Goal: Task Accomplishment & Management: Manage account settings

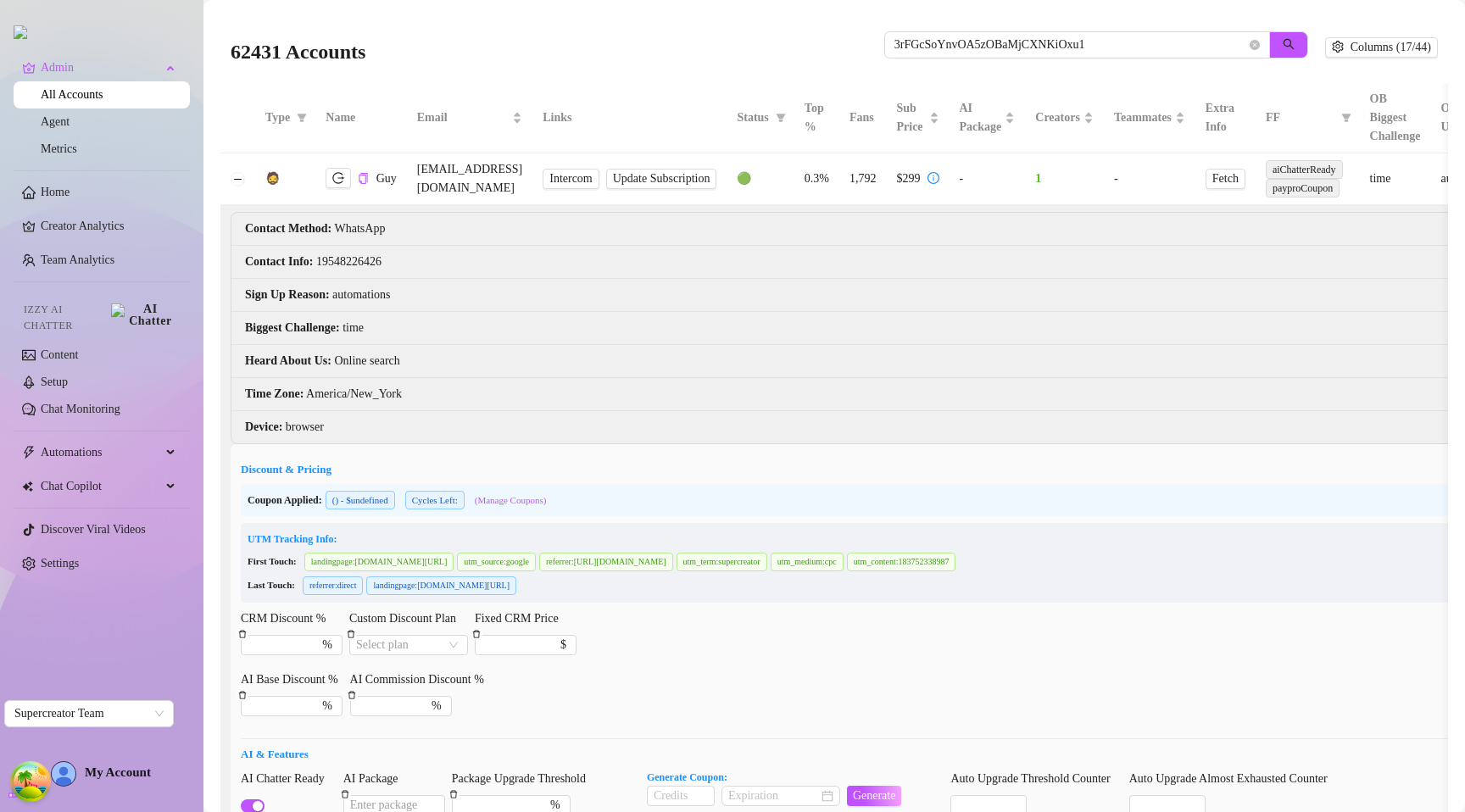
click at [913, 301] on li "Sign Up Reason : automations" at bounding box center [921, 296] width 1380 height 33
click at [732, 77] on div "62431 Accounts 3rFGcSoYnvOA5zOBaMjCXNKiOxu1 Columns (17/44)" at bounding box center [834, 47] width 1228 height 72
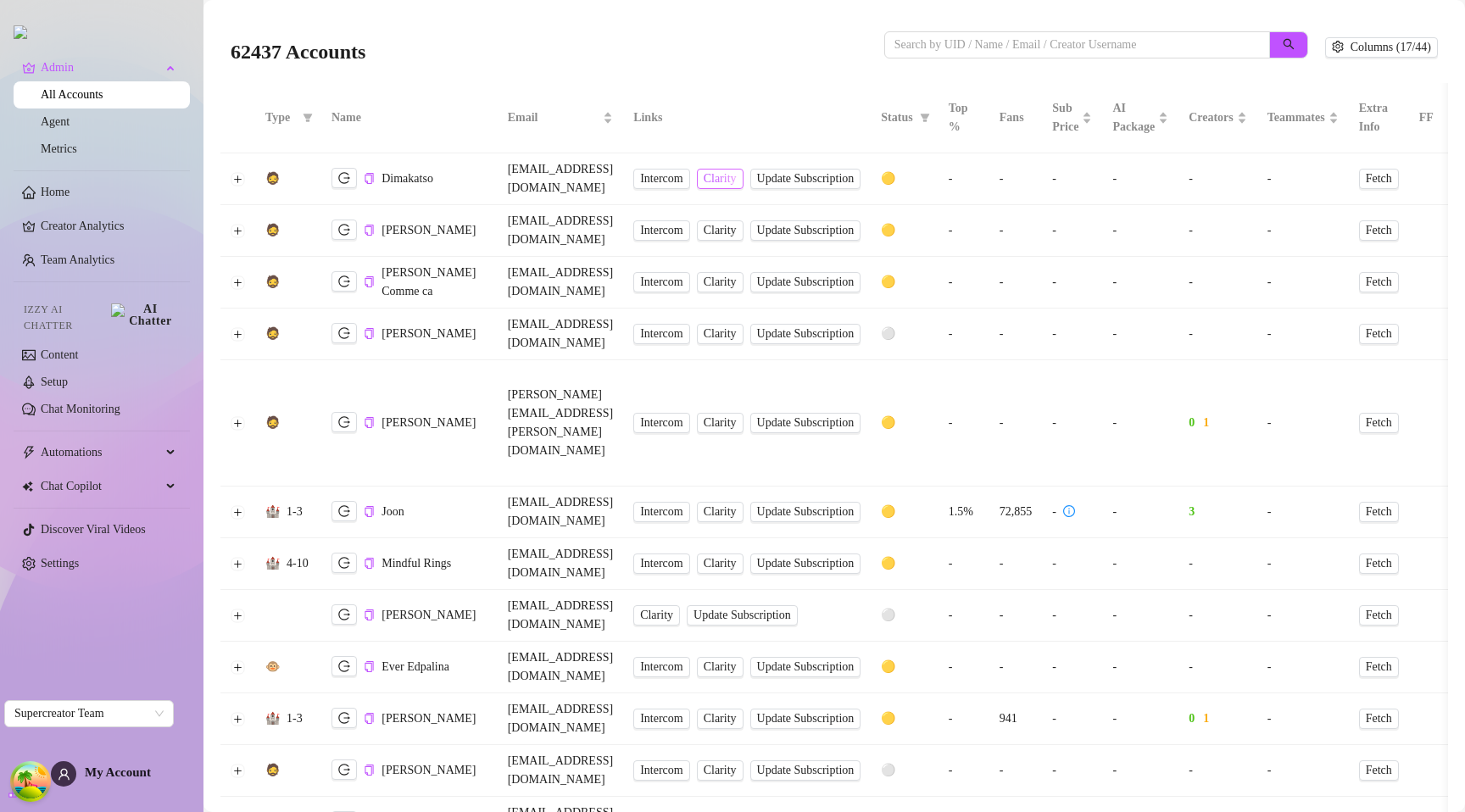
click at [737, 170] on span "Clarity" at bounding box center [720, 178] width 33 height 19
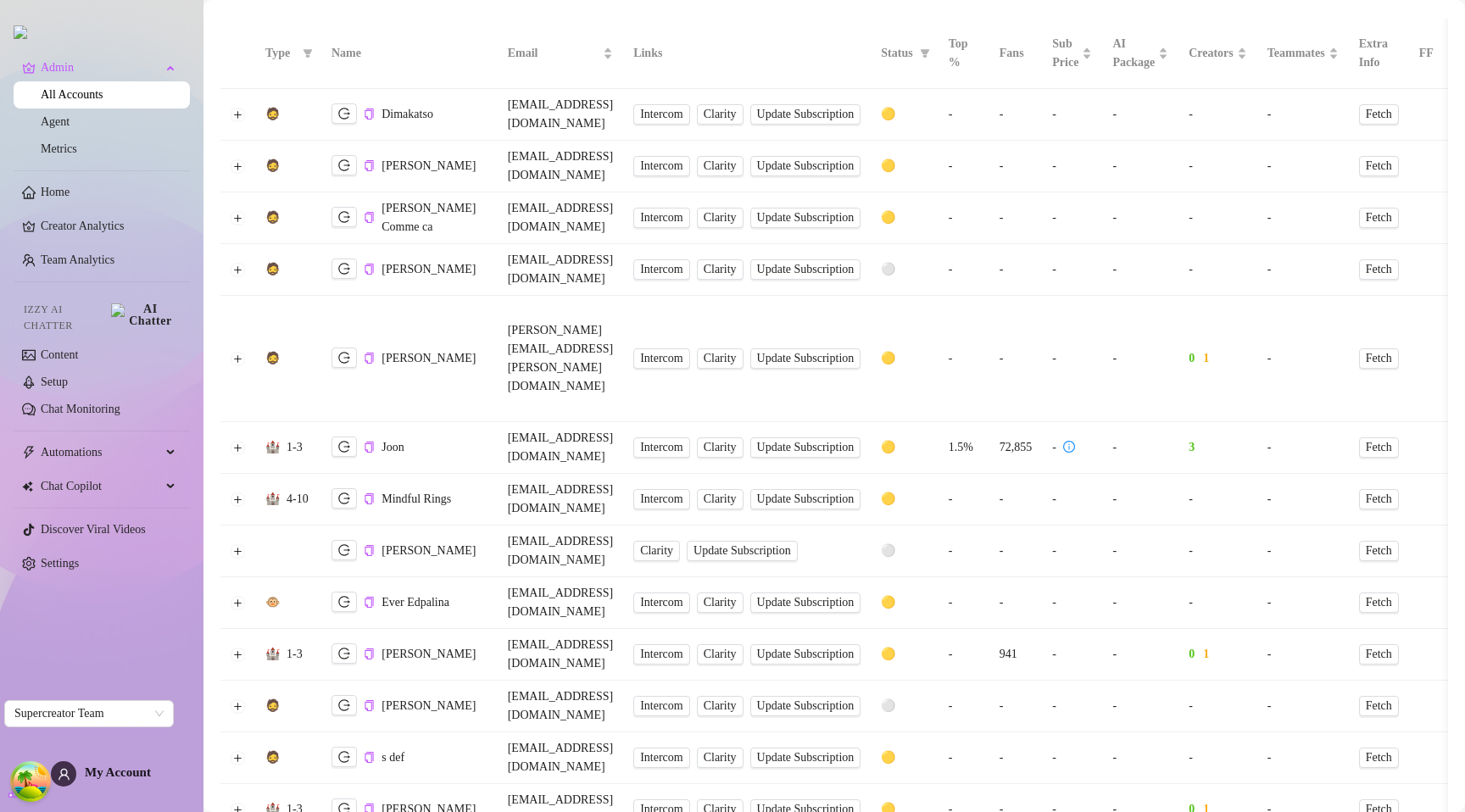
scroll to position [72, 0]
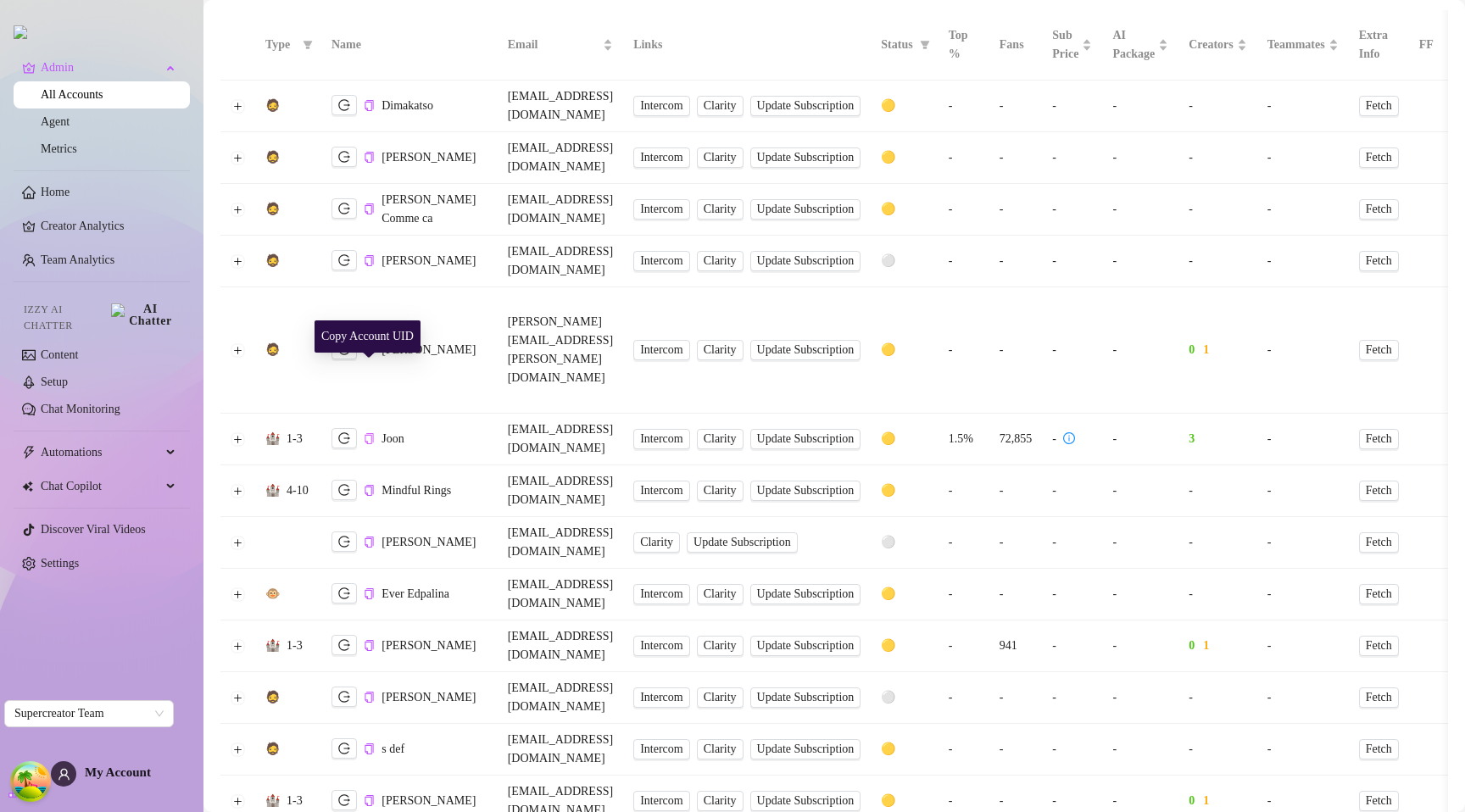
click at [369, 433] on icon "copy" at bounding box center [368, 438] width 11 height 11
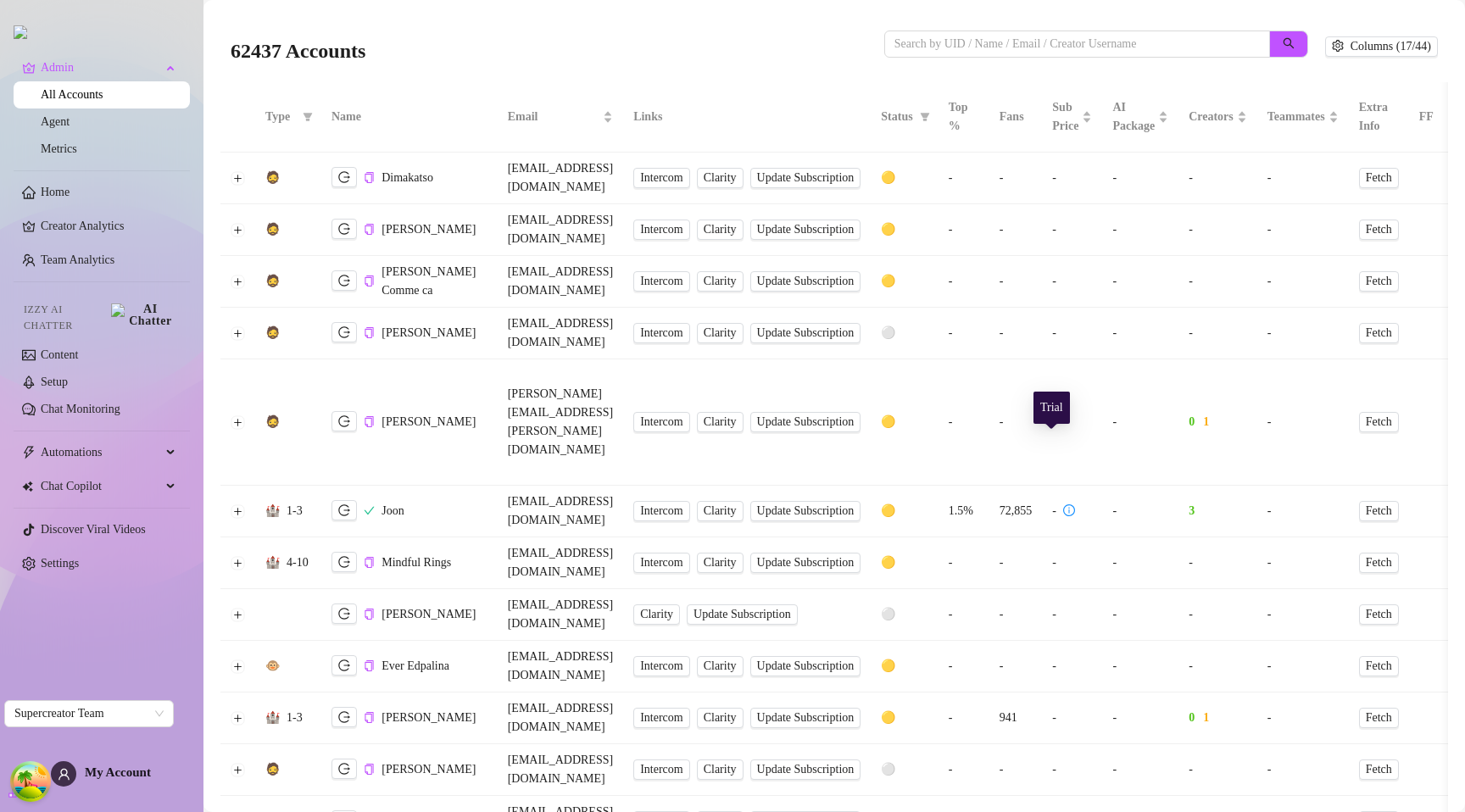
scroll to position [0, 0]
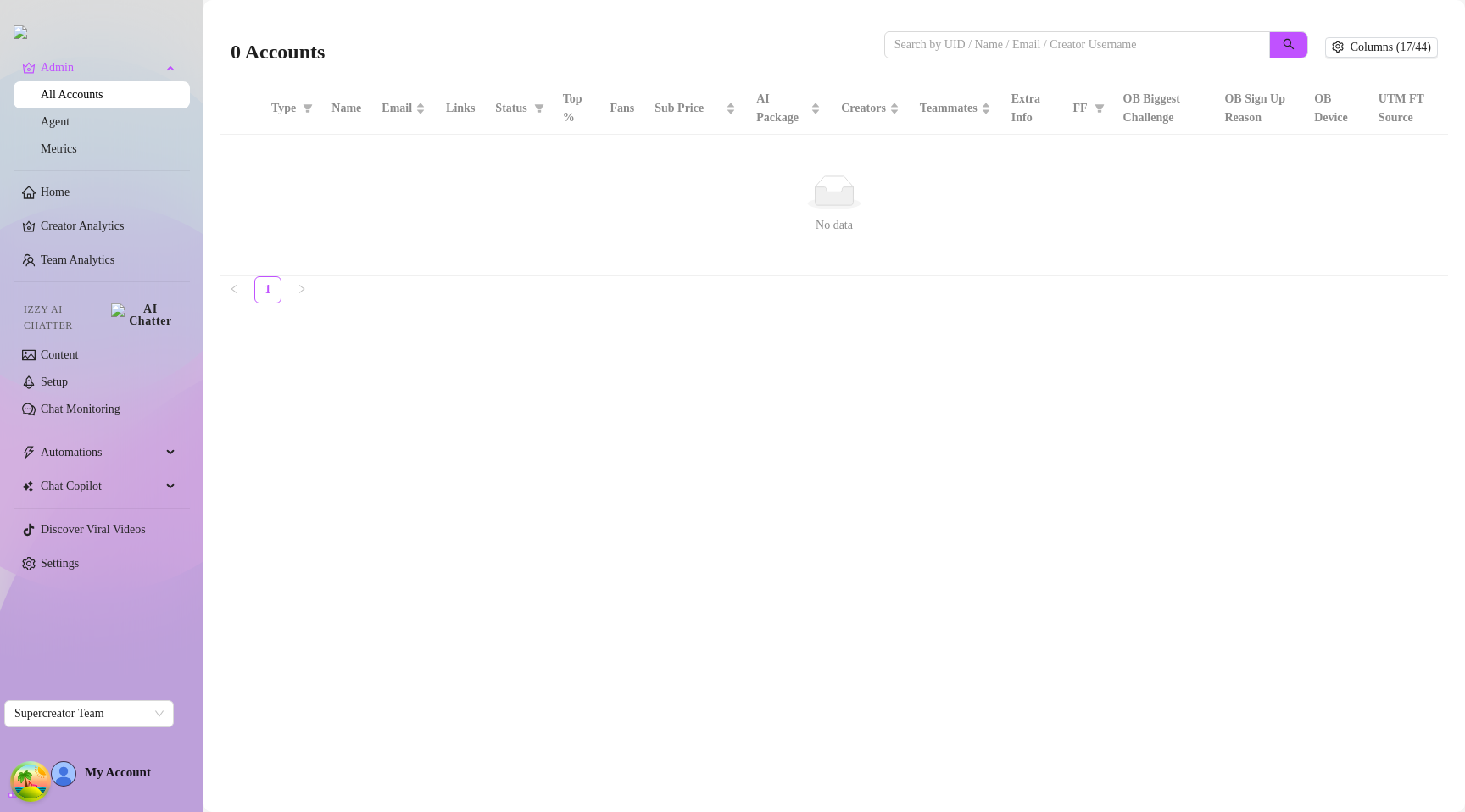
click at [592, 406] on main "0 Accounts Columns (17/44) Type Name Email Links Status Top % Fans Sub Price AI…" at bounding box center [834, 406] width 1261 height 812
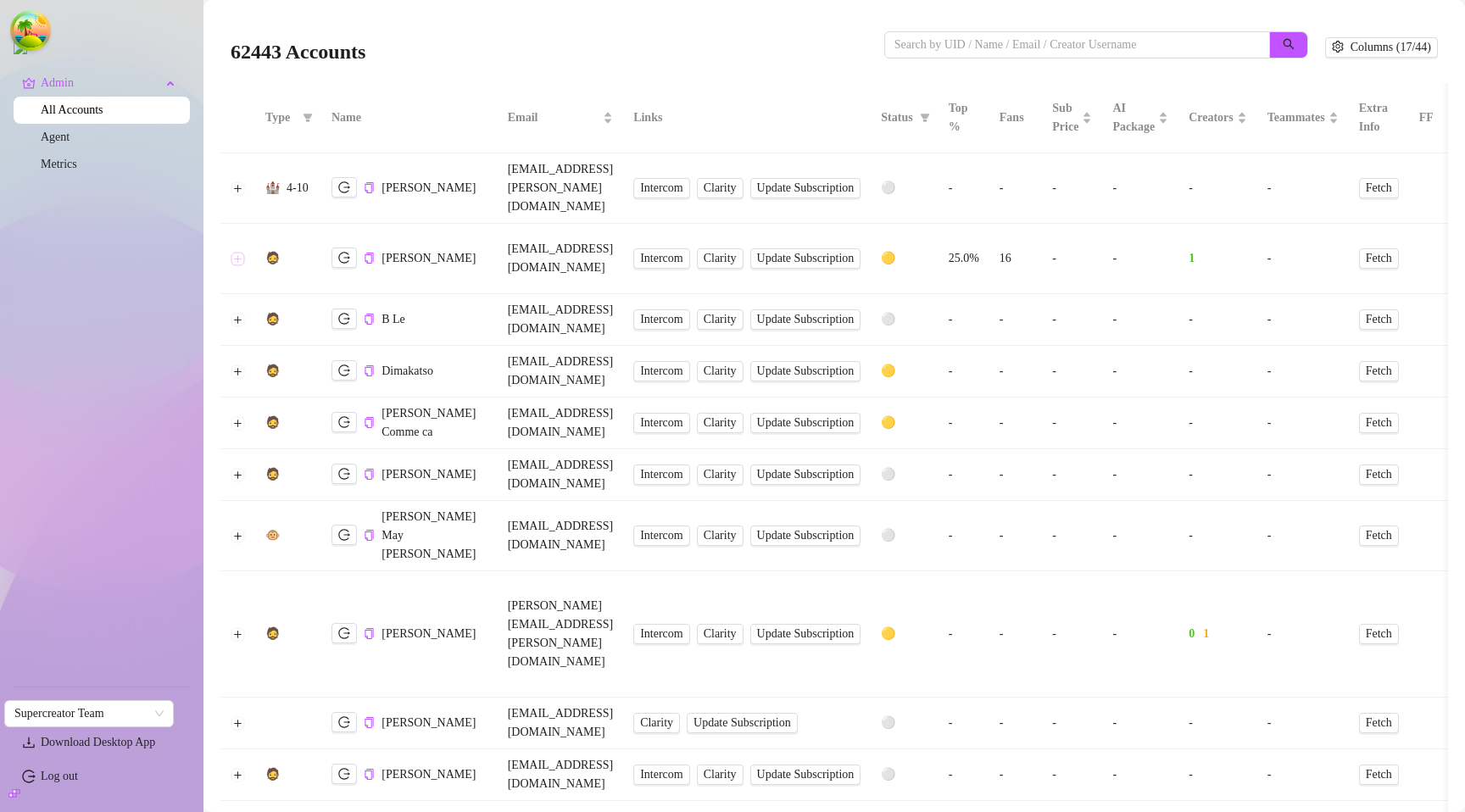
click at [233, 252] on button "Expand row" at bounding box center [238, 259] width 14 height 14
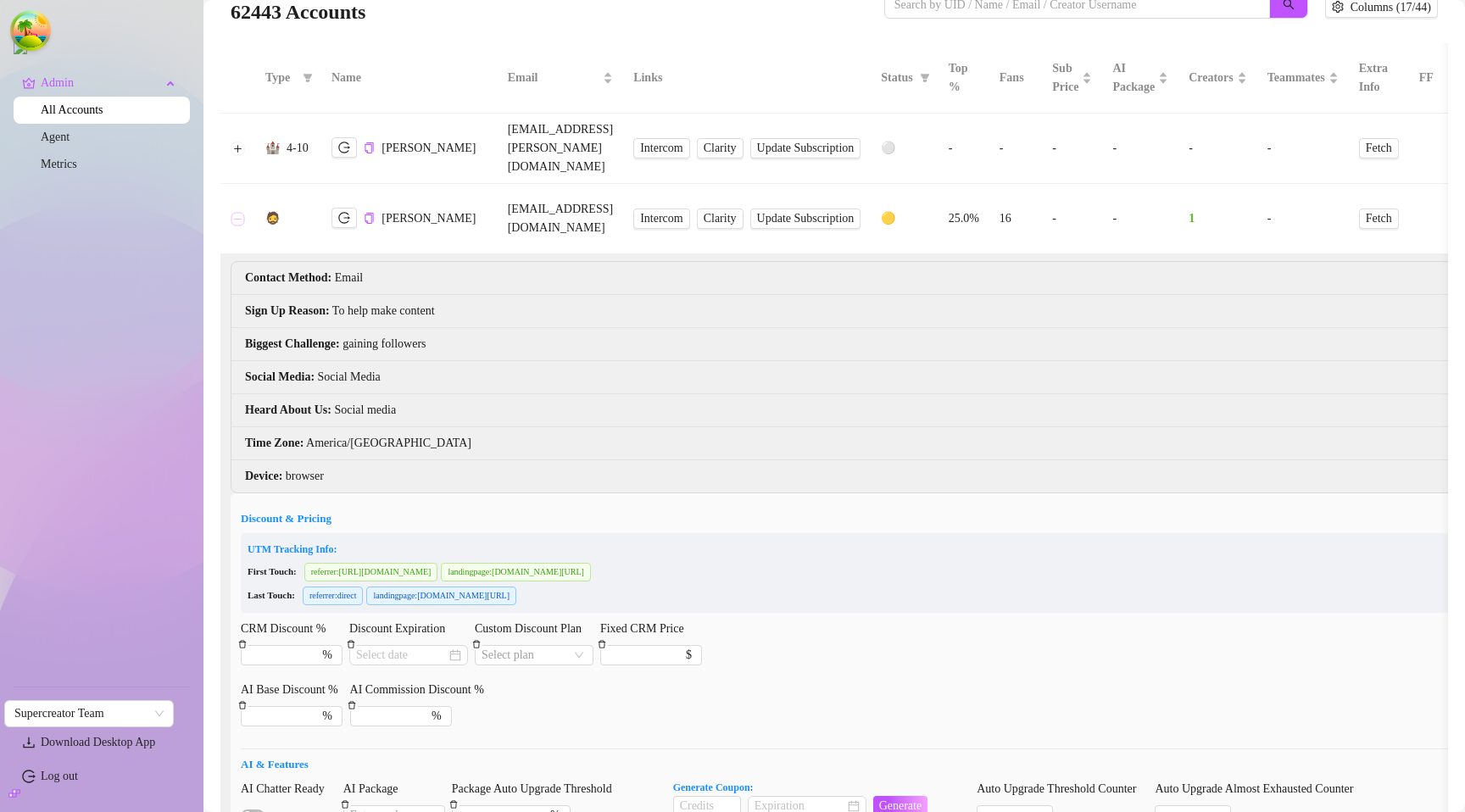
scroll to position [255, 0]
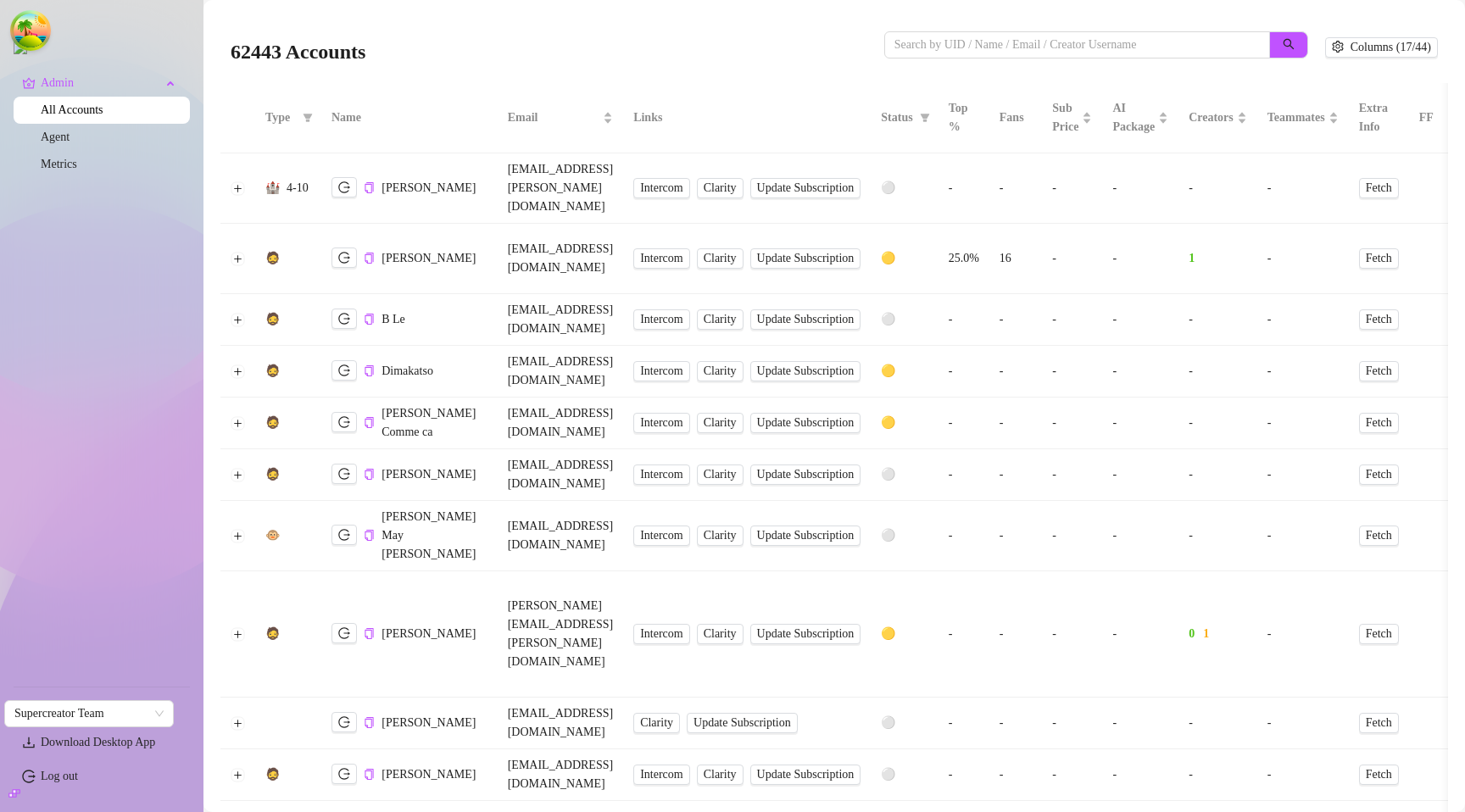
click at [473, 37] on div "62443 Accounts" at bounding box center [557, 47] width 654 height 58
click at [921, 48] on input "search" at bounding box center [1070, 44] width 352 height 19
paste input "N8VKskgb1zZ4AKdMQdwFd8DvrYW2"
type input "N8VKskgb1zZ4AKdMQdwFd8DvrYW2"
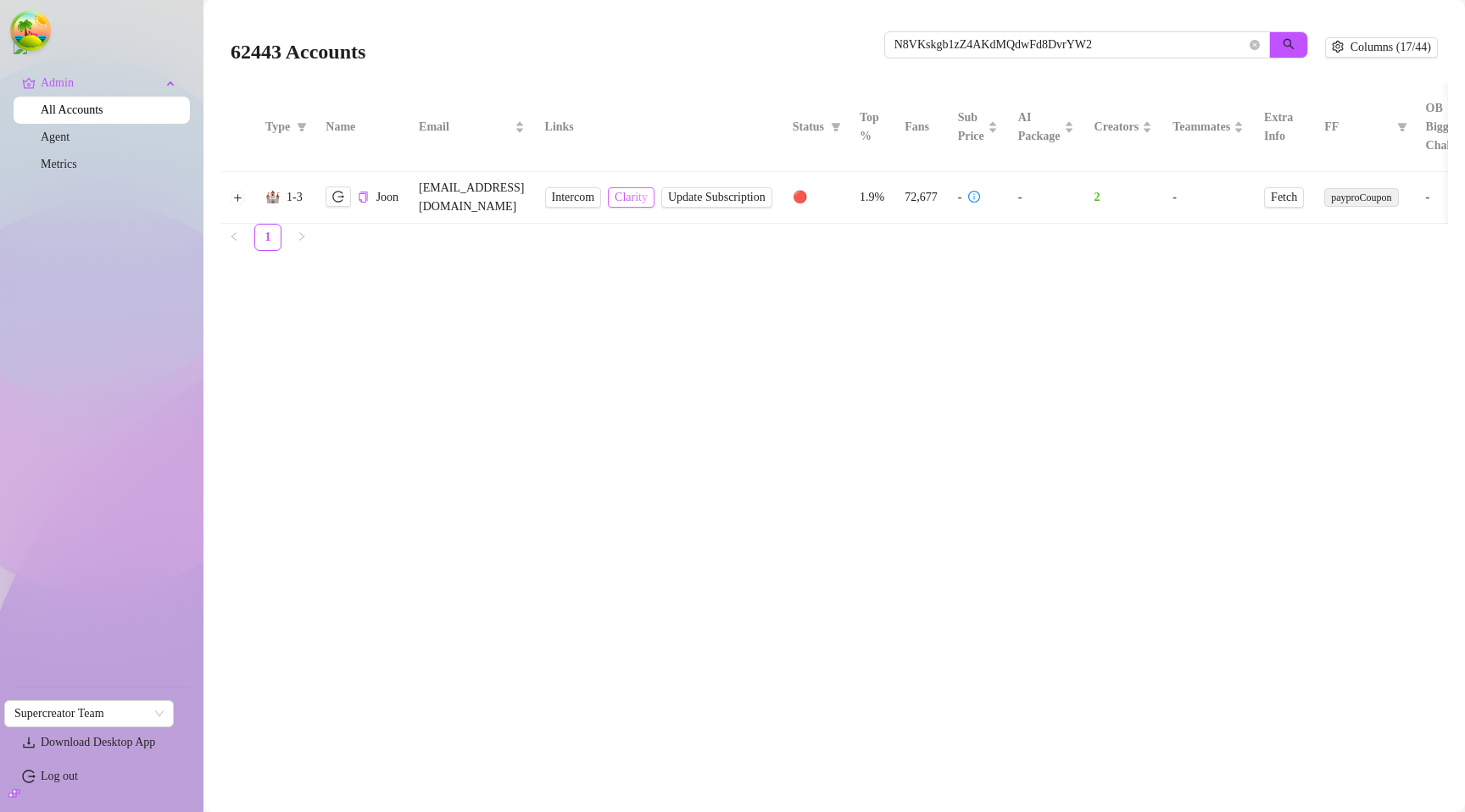
click at [648, 192] on span "Clarity" at bounding box center [631, 197] width 33 height 19
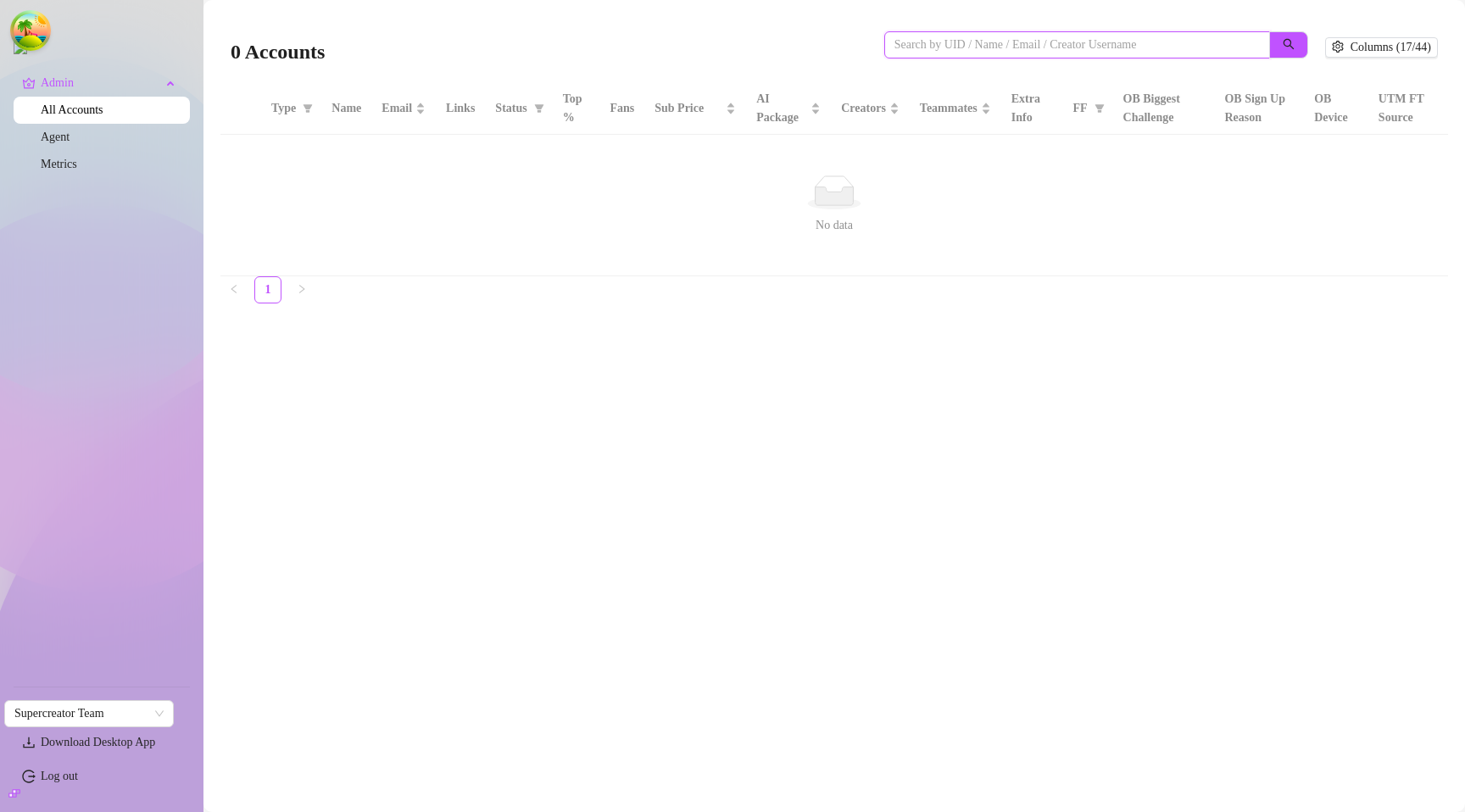
click at [939, 47] on input "search" at bounding box center [1070, 44] width 352 height 19
